Goal: Information Seeking & Learning: Learn about a topic

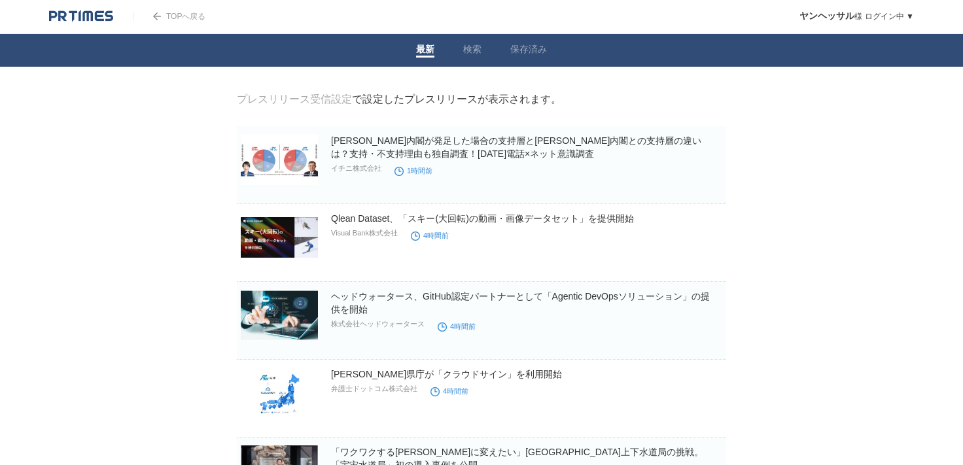
click at [63, 28] on div at bounding box center [91, 16] width 84 height 33
click at [65, 26] on div at bounding box center [91, 16] width 84 height 33
click at [66, 24] on div at bounding box center [91, 16] width 84 height 33
click at [70, 14] on img at bounding box center [81, 16] width 64 height 13
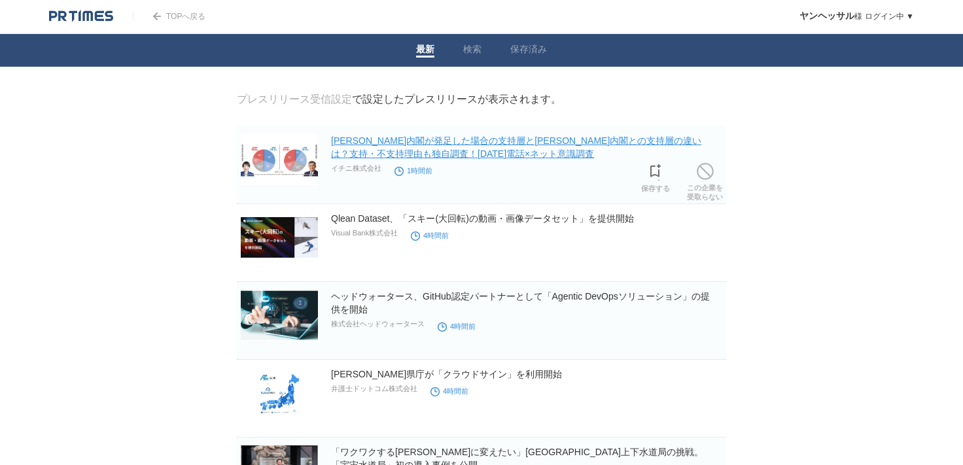
click at [345, 154] on link "[PERSON_NAME]内閣が発足した場合の支持層と[PERSON_NAME]内閣との支持層の違いは？支持・不支持理由も独自調査！[DATE]電話×ネット意…" at bounding box center [516, 147] width 370 height 24
